Goal: Check status: Check status

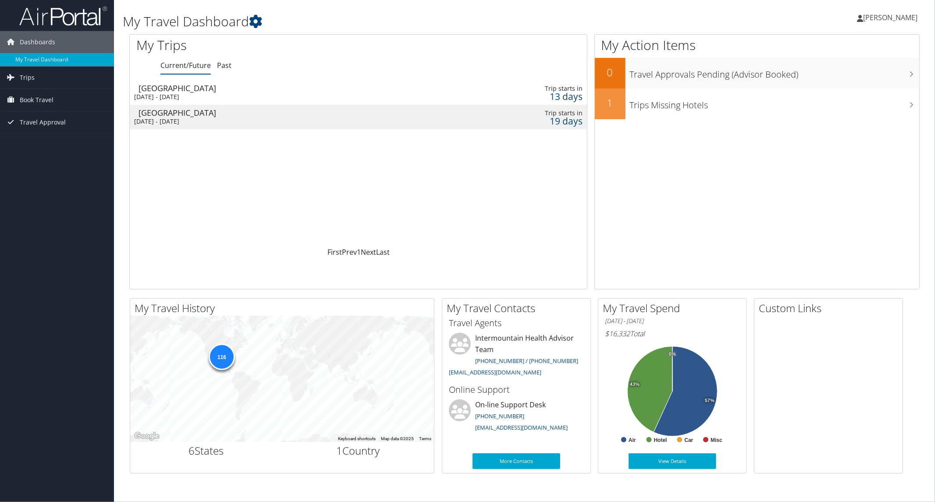
click at [152, 91] on div "[GEOGRAPHIC_DATA]" at bounding box center [281, 88] width 287 height 8
click at [181, 90] on div "[GEOGRAPHIC_DATA]" at bounding box center [281, 88] width 287 height 8
click at [152, 118] on div "[DATE] - [DATE]" at bounding box center [277, 121] width 287 height 8
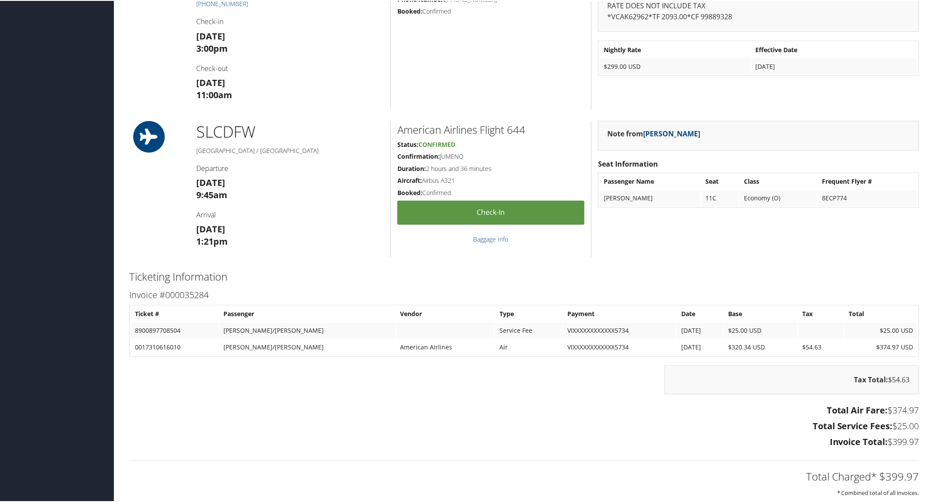
scroll to position [796, 0]
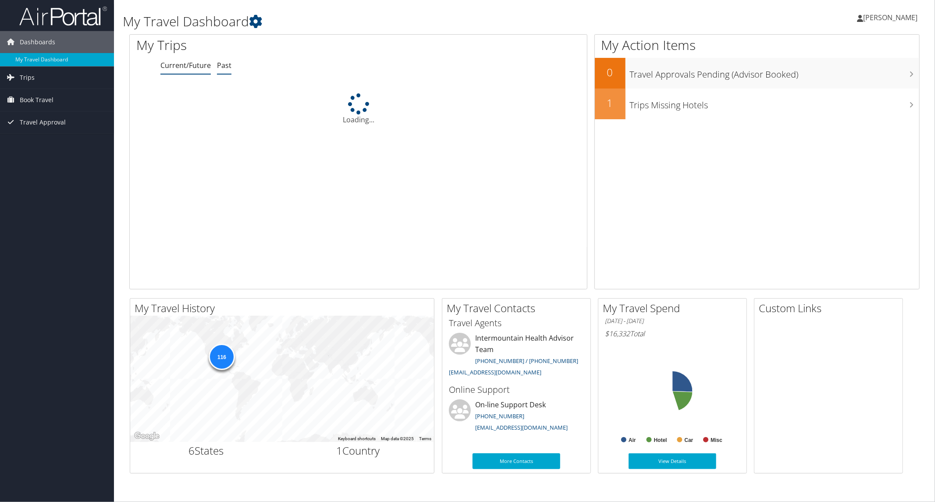
click at [223, 68] on link "Past" at bounding box center [224, 65] width 14 height 10
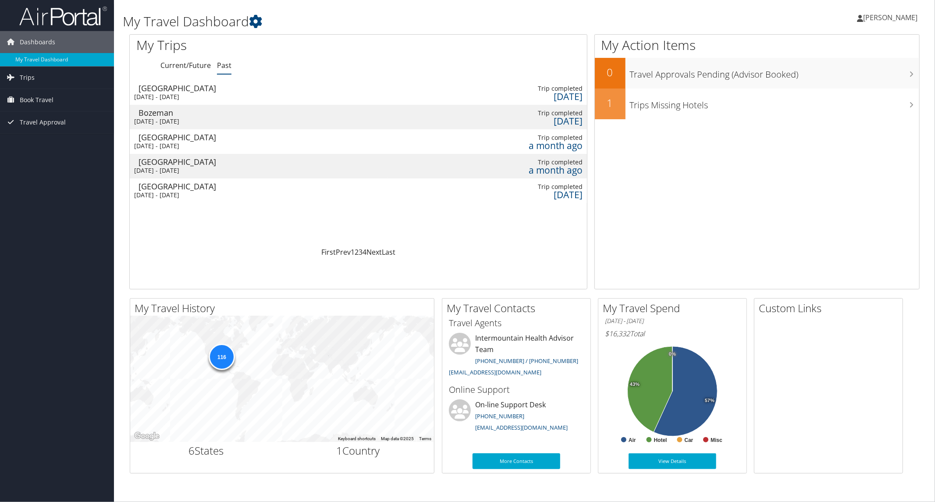
click at [182, 91] on div "Denver" at bounding box center [262, 88] width 249 height 8
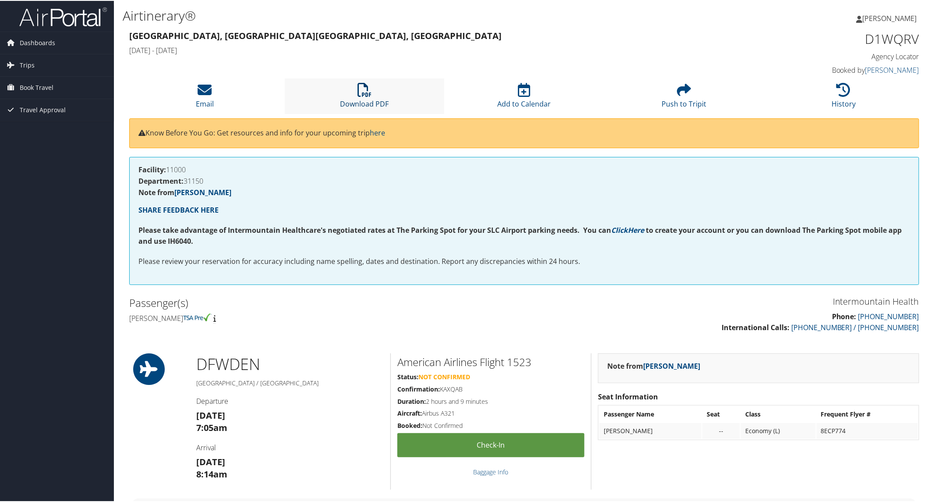
click at [366, 95] on icon at bounding box center [365, 89] width 14 height 14
click at [352, 32] on h3 "[GEOGRAPHIC_DATA], [GEOGRAPHIC_DATA] [GEOGRAPHIC_DATA], [GEOGRAPHIC_DATA]" at bounding box center [423, 35] width 589 height 12
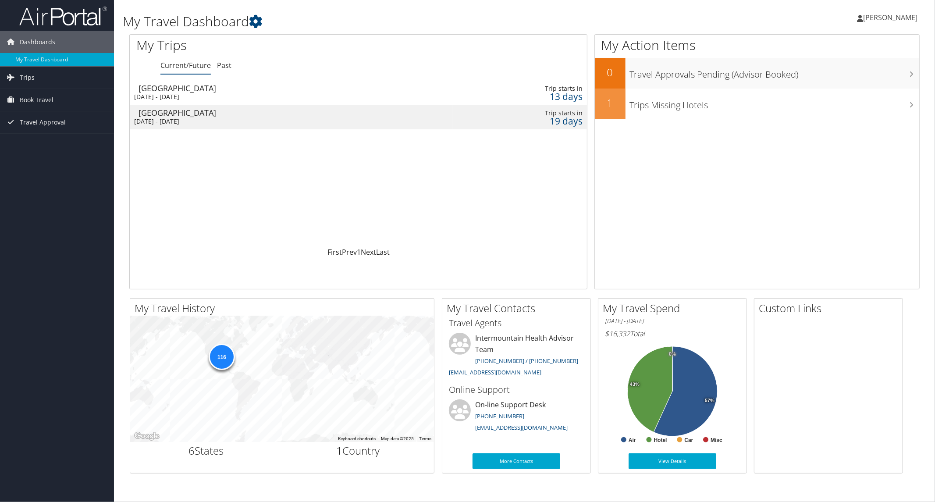
click at [152, 97] on div "[DATE] - [DATE]" at bounding box center [277, 97] width 287 height 8
